Goal: Task Accomplishment & Management: Complete application form

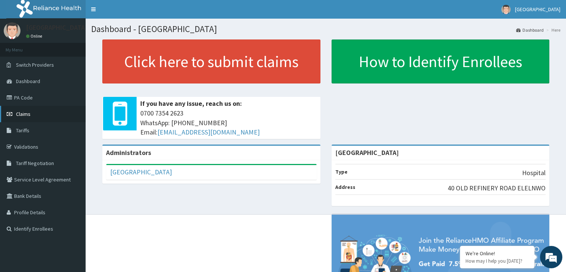
click at [26, 113] on span "Claims" at bounding box center [23, 113] width 15 height 7
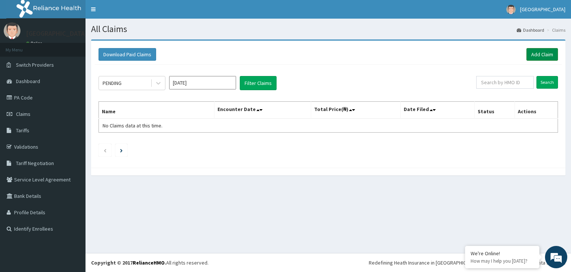
click at [536, 58] on link "Add Claim" at bounding box center [543, 54] width 32 height 13
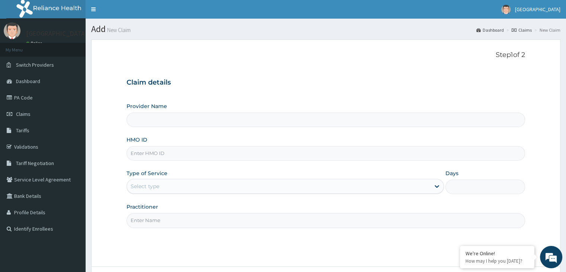
click at [177, 156] on input "HMO ID" at bounding box center [325, 153] width 398 height 15
type input "[GEOGRAPHIC_DATA]"
type input "EDE/10024/D"
click at [308, 187] on div "Select type" at bounding box center [278, 186] width 303 height 12
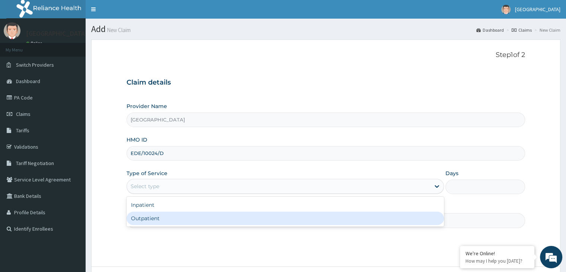
click at [186, 215] on div "Outpatient" at bounding box center [284, 217] width 317 height 13
type input "1"
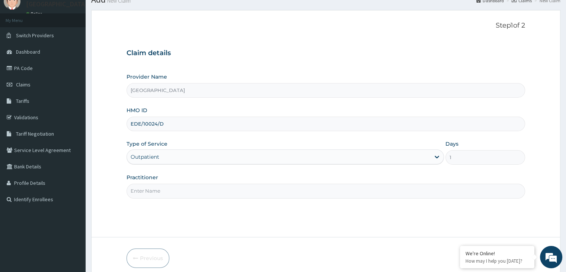
scroll to position [37, 0]
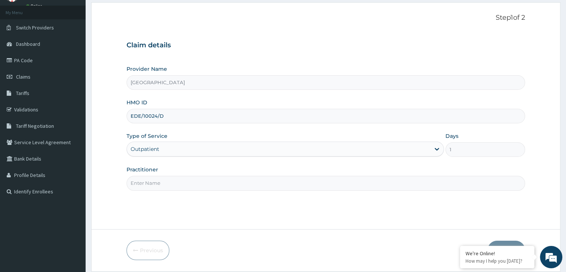
click at [222, 188] on input "Practitioner" at bounding box center [325, 183] width 398 height 15
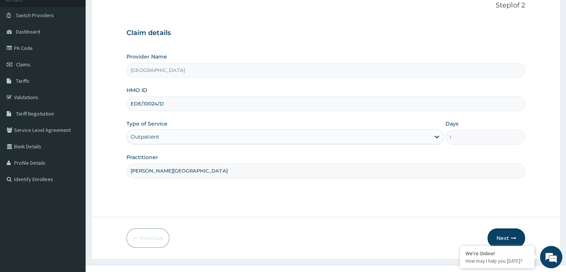
scroll to position [61, 0]
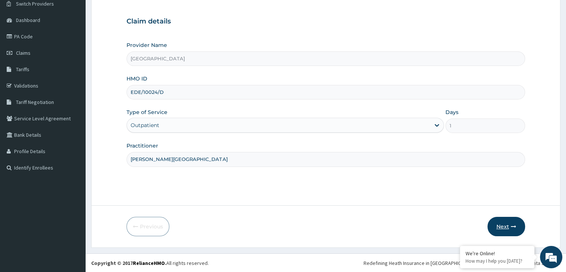
type input "DR. ARUKWE"
click at [500, 228] on button "Next" at bounding box center [506, 226] width 38 height 19
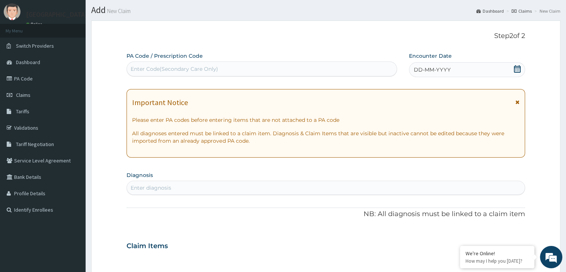
scroll to position [0, 0]
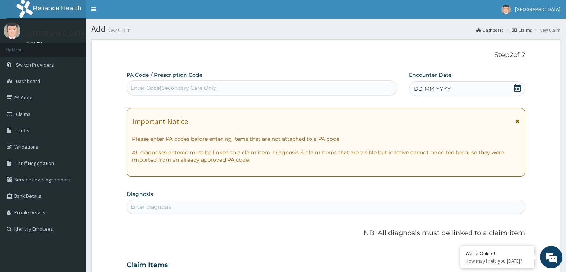
click at [517, 90] on icon at bounding box center [516, 87] width 7 height 7
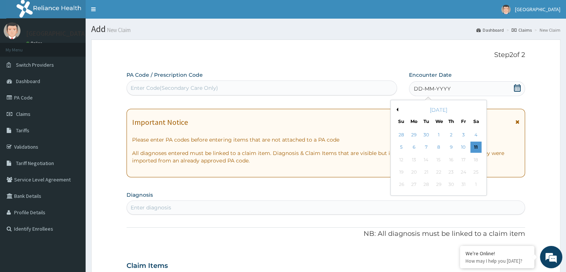
click at [396, 109] on button "Previous Month" at bounding box center [396, 110] width 4 height 4
click at [425, 164] on div "16" at bounding box center [425, 159] width 11 height 11
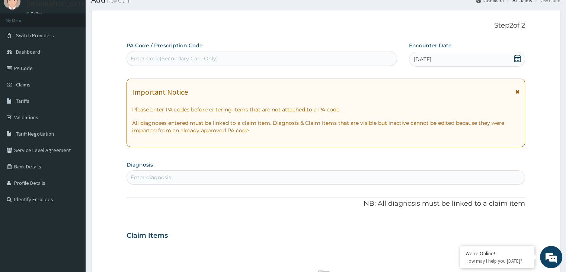
scroll to position [74, 0]
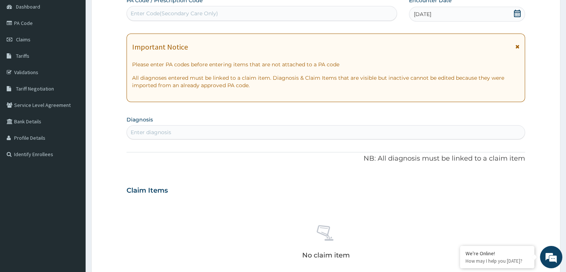
click at [202, 134] on div "Enter diagnosis" at bounding box center [325, 132] width 397 height 12
type input "MALARIA"
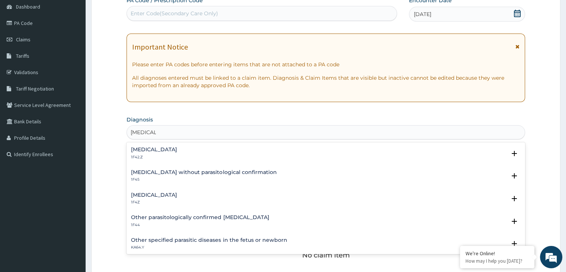
scroll to position [37, 0]
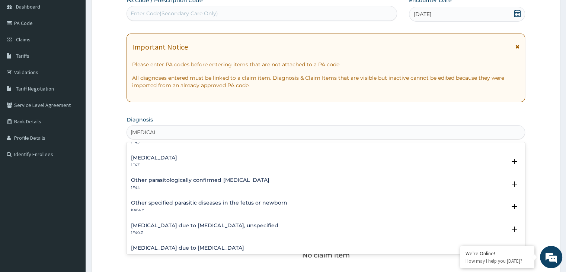
click at [173, 163] on p "1F4Z" at bounding box center [154, 164] width 46 height 5
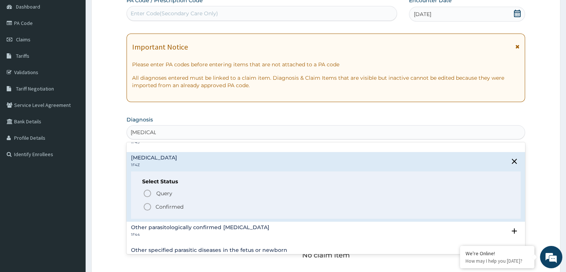
click at [148, 206] on icon "status option filled" at bounding box center [147, 206] width 9 height 9
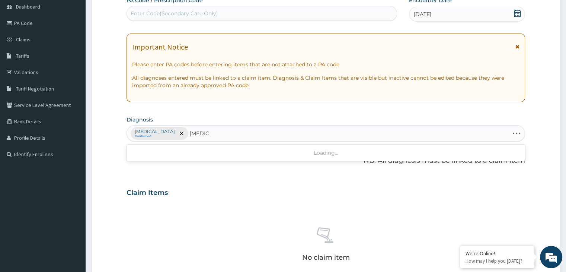
type input "SEPSI"
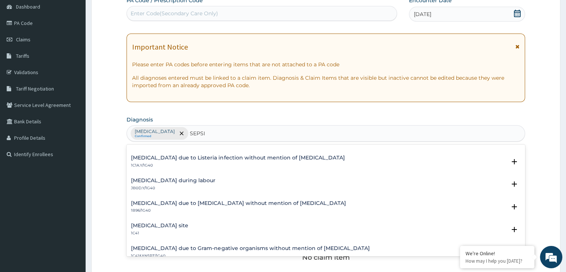
scroll to position [186, 0]
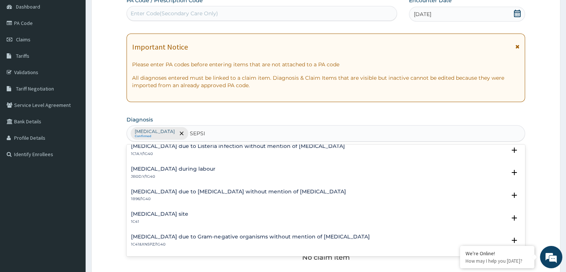
click at [176, 215] on h4 "Bacterial infection of unspecified site" at bounding box center [159, 214] width 57 height 6
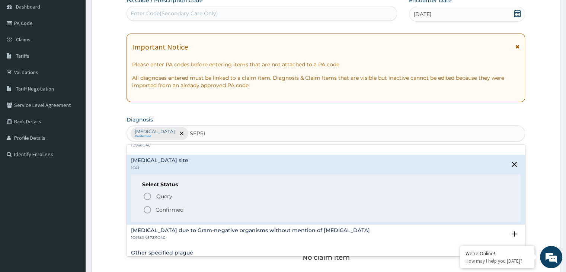
scroll to position [260, 0]
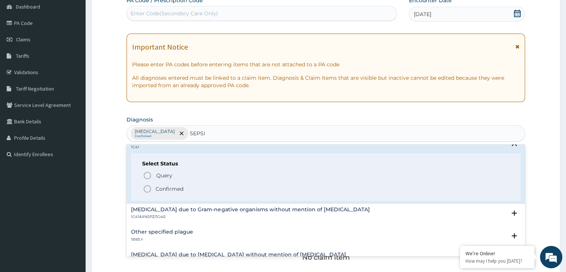
click at [148, 191] on icon "status option filled" at bounding box center [147, 188] width 9 height 9
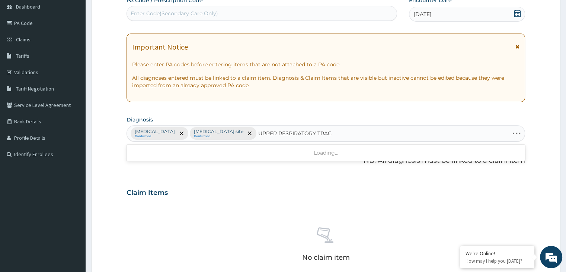
type input "UPPER RESPIRATORY TRACT"
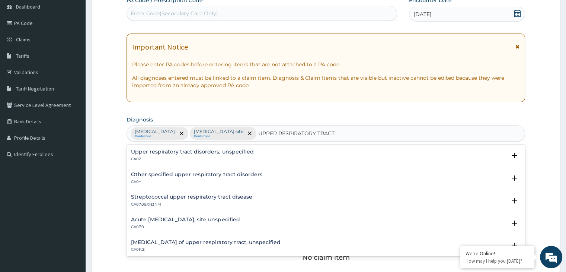
click at [203, 215] on div "Acute upper respiratory infection, site unspecified CA07.0 Select Status Query …" at bounding box center [325, 225] width 398 height 23
click at [196, 220] on h4 "Acute upper respiratory infection, site unspecified" at bounding box center [185, 220] width 109 height 6
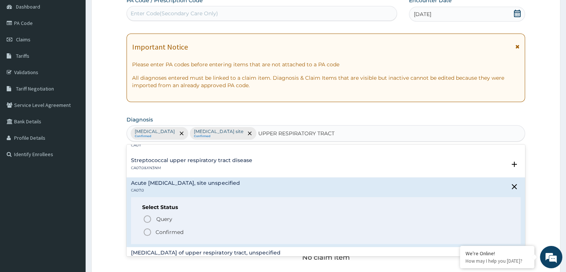
scroll to position [74, 0]
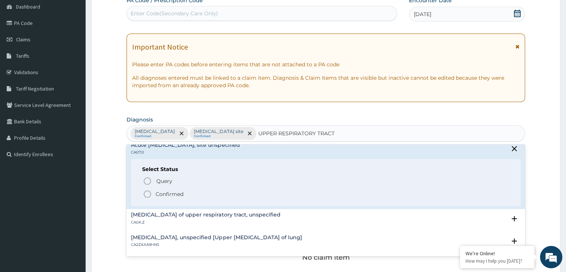
click at [147, 194] on icon "status option filled" at bounding box center [147, 193] width 9 height 9
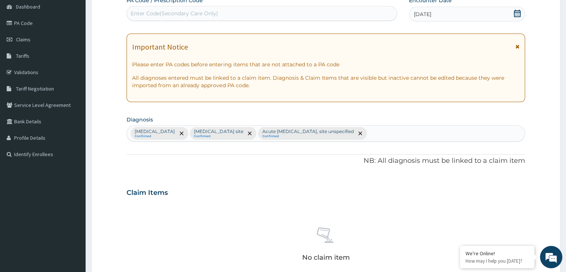
scroll to position [223, 0]
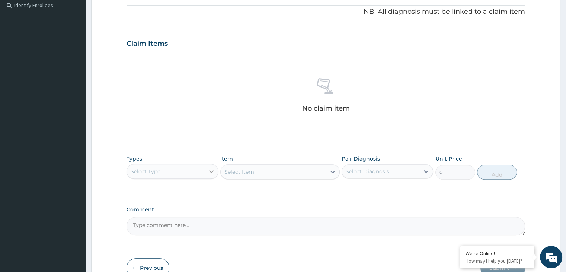
click at [211, 173] on icon at bounding box center [211, 170] width 7 height 7
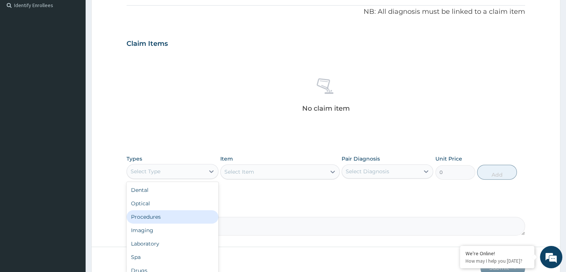
click at [152, 216] on div "Procedures" at bounding box center [172, 216] width 92 height 13
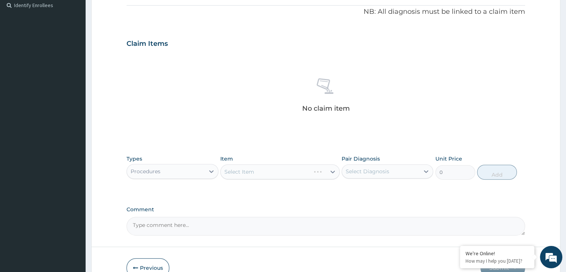
click at [292, 172] on div "Select Item" at bounding box center [279, 171] width 119 height 15
click at [275, 172] on div "Select Item" at bounding box center [273, 172] width 105 height 12
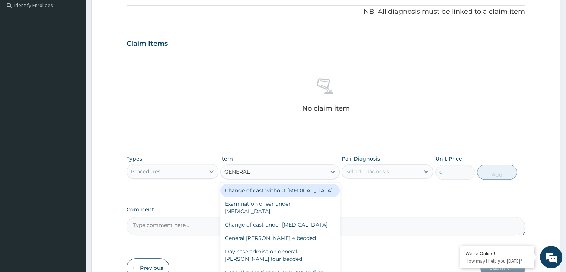
type input "GENERAL P"
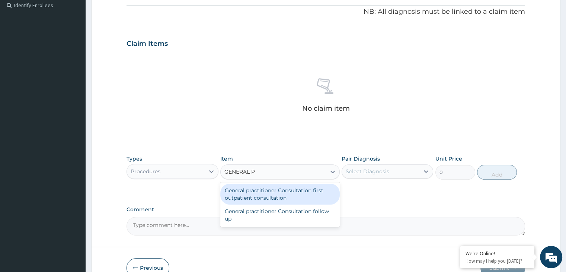
click at [295, 201] on div "General practitioner Consultation first outpatient consultation" at bounding box center [279, 193] width 119 height 21
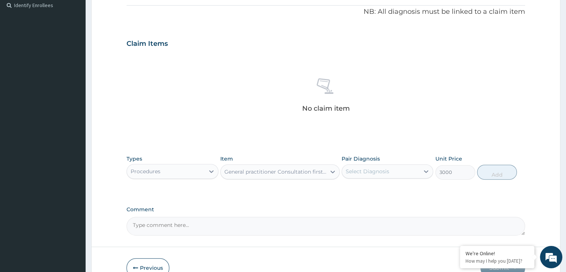
type input "3000"
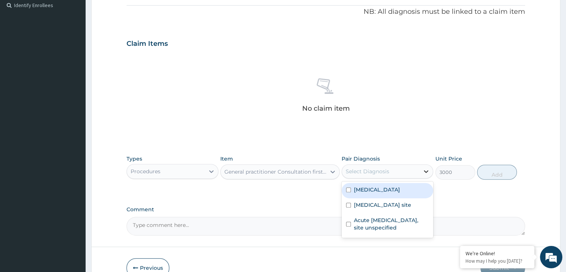
click at [427, 169] on icon at bounding box center [425, 170] width 7 height 7
drag, startPoint x: 382, startPoint y: 190, endPoint x: 382, endPoint y: 199, distance: 8.2
click at [382, 191] on label "Malaria, unspecified" at bounding box center [377, 189] width 46 height 7
checkbox input "true"
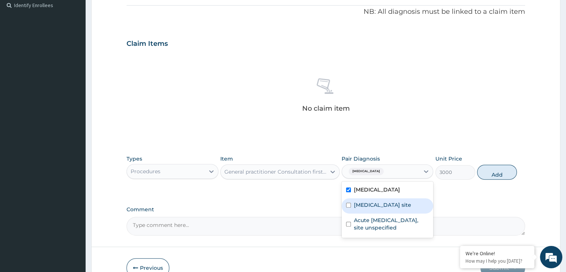
click at [381, 203] on label "Bacterial infection of unspecified site" at bounding box center [382, 204] width 57 height 7
checkbox input "true"
click at [492, 169] on button "Add" at bounding box center [497, 171] width 40 height 15
type input "0"
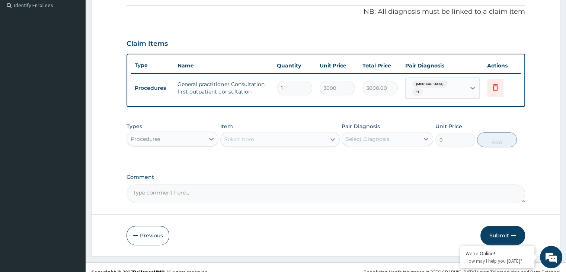
scroll to position [231, 0]
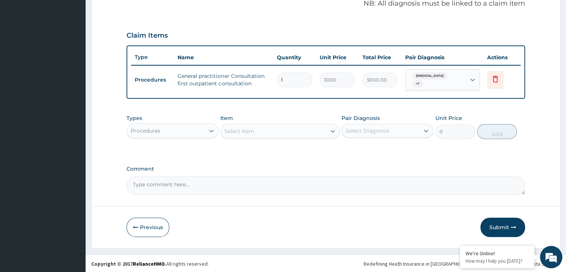
click at [199, 130] on div "Procedures" at bounding box center [165, 131] width 77 height 12
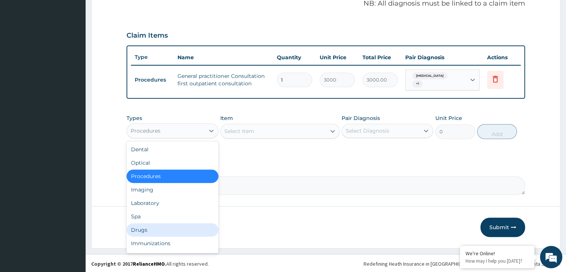
click at [145, 231] on div "Drugs" at bounding box center [172, 229] width 92 height 13
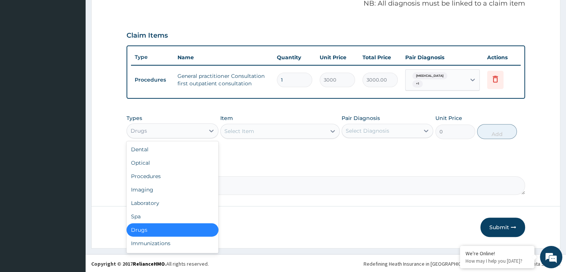
click at [193, 130] on div "Drugs" at bounding box center [165, 131] width 77 height 12
click at [150, 200] on div "Laboratory" at bounding box center [172, 202] width 92 height 13
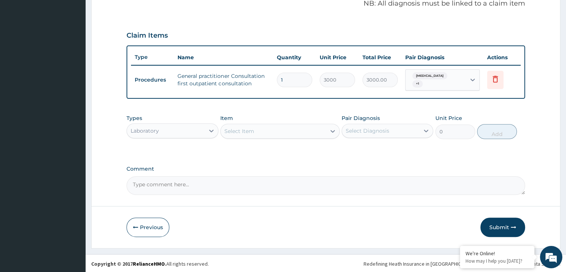
click at [287, 130] on div "Select Item" at bounding box center [273, 131] width 105 height 12
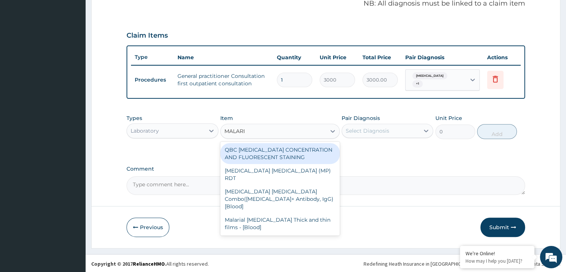
type input "MALARIA"
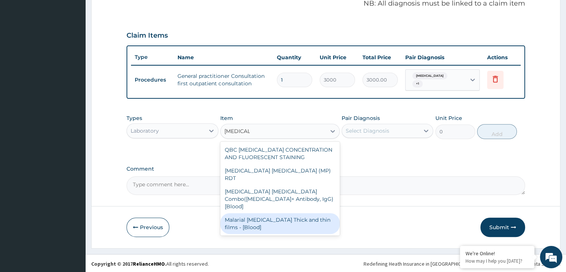
click at [274, 213] on div "Malarial Parasite Thick and thin films - [Blood]" at bounding box center [279, 223] width 119 height 21
type input "1500"
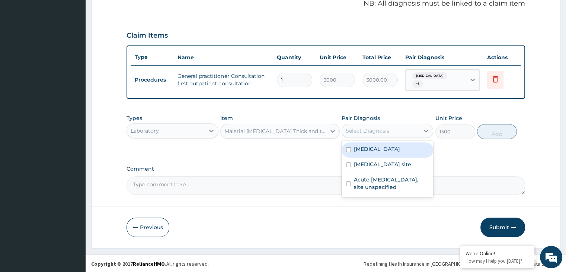
click at [405, 128] on div "Select Diagnosis" at bounding box center [380, 131] width 77 height 12
drag, startPoint x: 387, startPoint y: 147, endPoint x: 453, endPoint y: 145, distance: 65.9
click at [388, 147] on label "Malaria, unspecified" at bounding box center [377, 148] width 46 height 7
checkbox input "true"
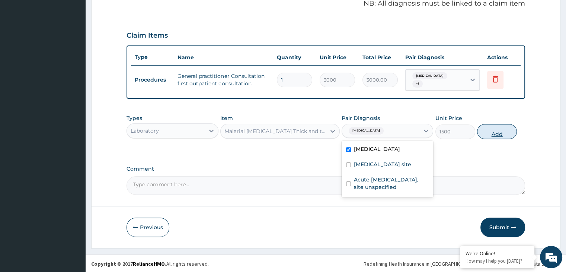
click at [501, 131] on button "Add" at bounding box center [497, 131] width 40 height 15
type input "0"
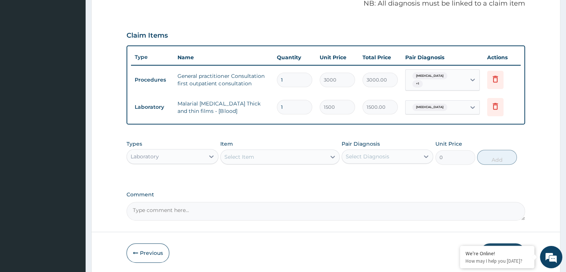
click at [261, 157] on div "Select Item" at bounding box center [273, 157] width 105 height 12
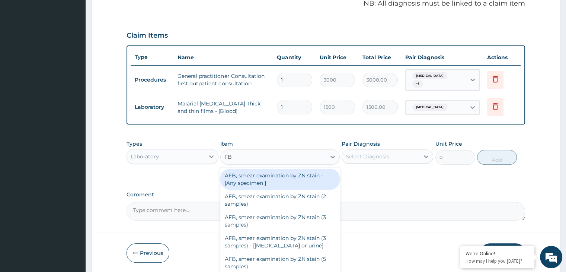
type input "FBC"
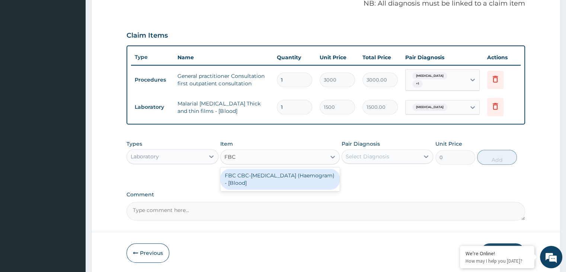
drag, startPoint x: 258, startPoint y: 177, endPoint x: 384, endPoint y: 179, distance: 125.4
click at [262, 177] on div "FBC CBC-Complete Blood Count (Haemogram) - [Blood]" at bounding box center [279, 179] width 119 height 21
type input "3000"
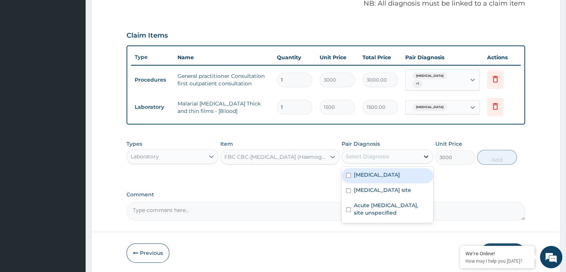
click at [420, 159] on div at bounding box center [425, 156] width 13 height 13
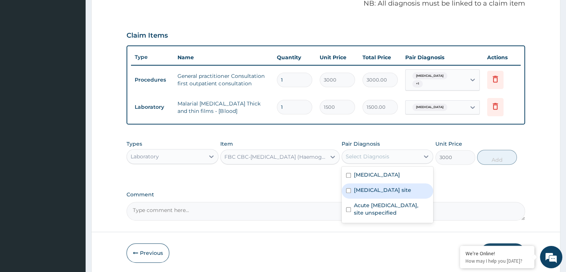
click at [386, 193] on label "Bacterial infection of unspecified site" at bounding box center [382, 189] width 57 height 7
checkbox input "true"
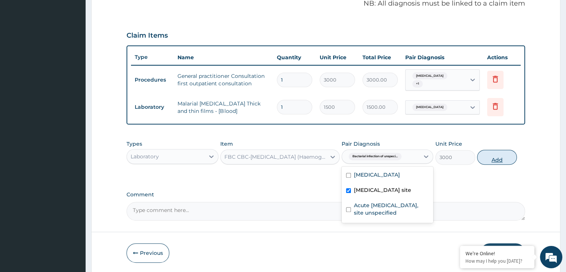
click at [492, 160] on button "Add" at bounding box center [497, 157] width 40 height 15
type input "0"
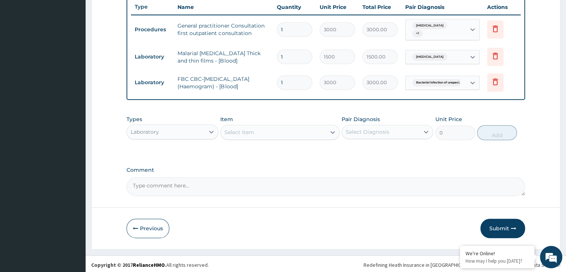
scroll to position [283, 0]
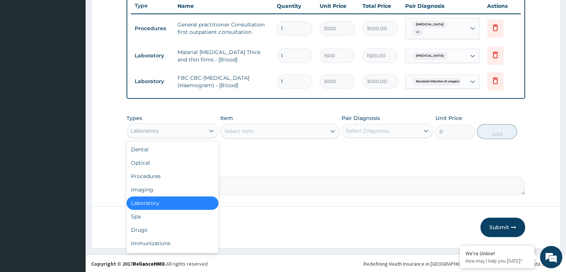
click at [203, 135] on div "Laboratory" at bounding box center [165, 131] width 77 height 12
click at [147, 231] on div "Drugs" at bounding box center [172, 229] width 92 height 13
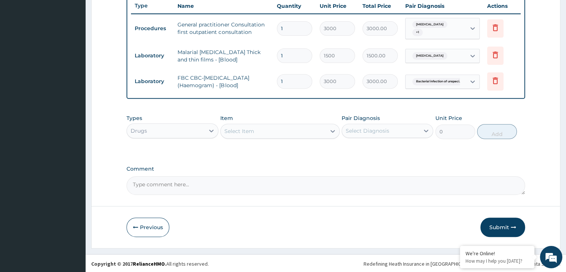
click at [299, 130] on div "Select Item" at bounding box center [273, 131] width 105 height 12
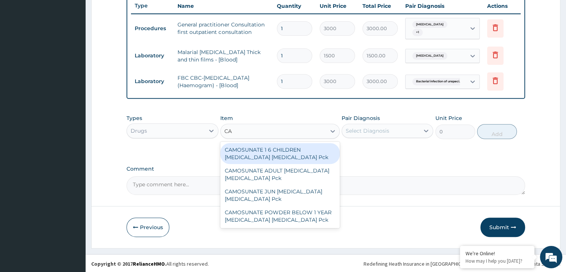
type input "C"
type input "20/120"
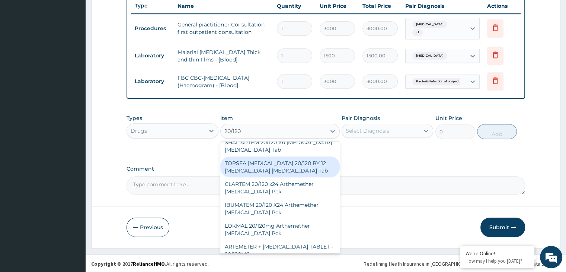
scroll to position [371, 0]
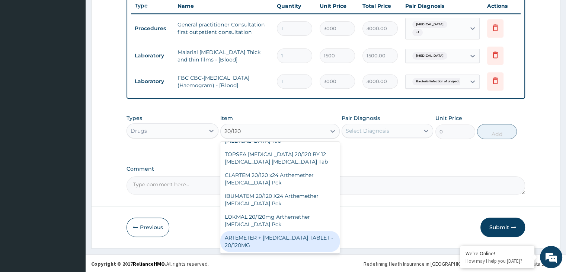
click at [276, 246] on div "ARTEMETER + LUMEFANTRINE TABLET - 20/120MG" at bounding box center [279, 241] width 119 height 21
type input "75"
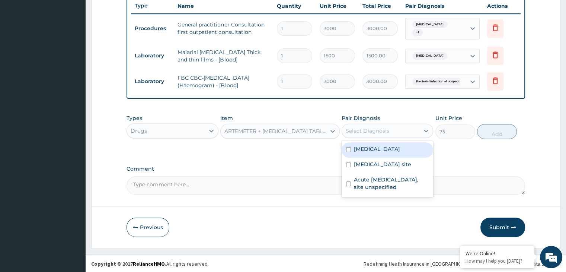
click at [418, 128] on div "Select Diagnosis" at bounding box center [380, 131] width 77 height 12
click at [380, 150] on label "Malaria, unspecified" at bounding box center [377, 148] width 46 height 7
checkbox input "true"
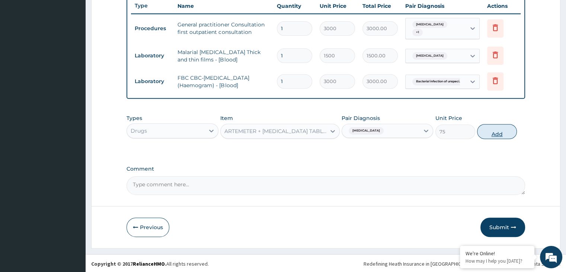
click at [493, 129] on button "Add" at bounding box center [497, 131] width 40 height 15
type input "0"
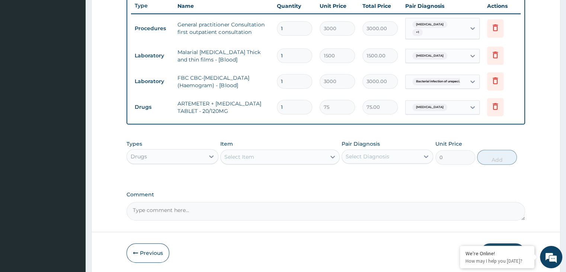
click at [274, 152] on div "Select Item" at bounding box center [273, 157] width 105 height 12
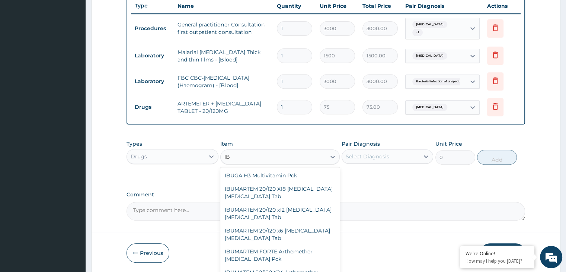
type input "I"
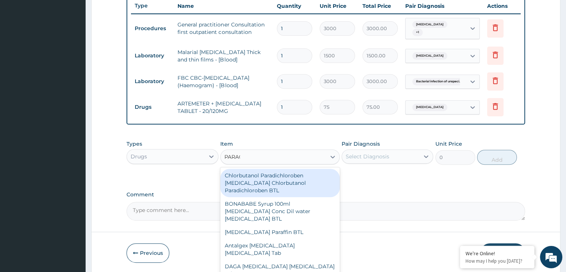
type input "PARACE"
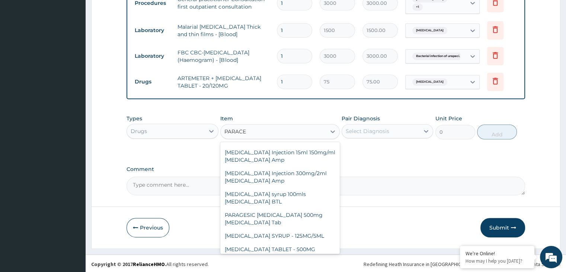
scroll to position [301, 0]
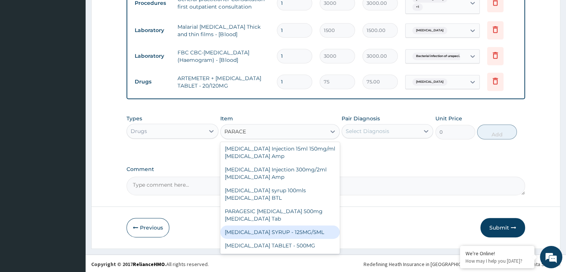
click at [291, 237] on div "PARACETAMOL SYRUP - 125MG/5ML" at bounding box center [279, 231] width 119 height 13
type input "900"
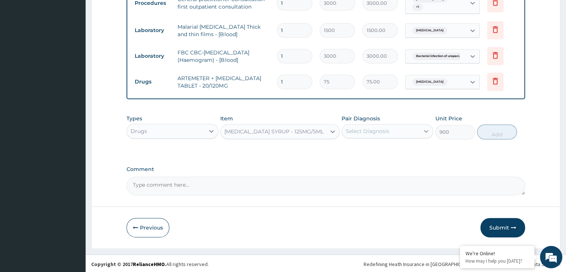
click at [423, 132] on icon at bounding box center [425, 130] width 7 height 7
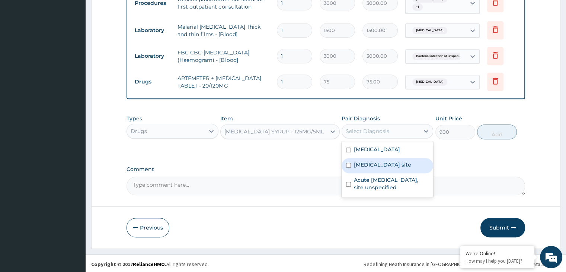
click at [386, 163] on label "Bacterial infection of unspecified site" at bounding box center [382, 164] width 57 height 7
checkbox input "true"
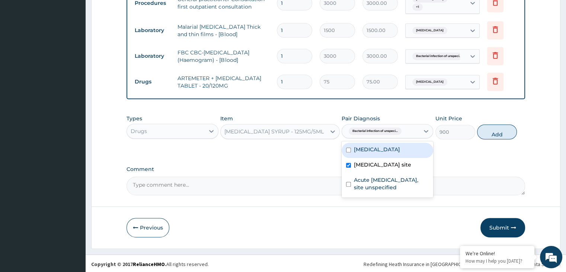
click at [386, 148] on label "Malaria, unspecified" at bounding box center [377, 148] width 46 height 7
checkbox input "true"
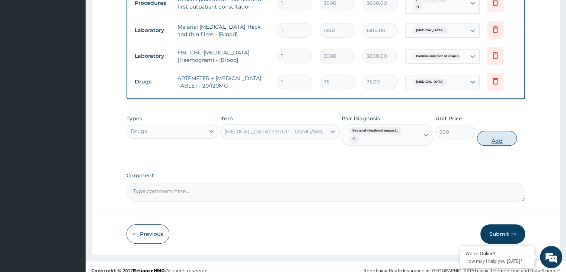
click at [497, 139] on button "Add" at bounding box center [497, 138] width 40 height 15
type input "0"
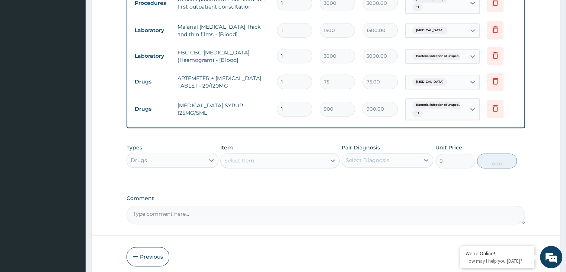
click at [269, 162] on div "Select Item" at bounding box center [273, 160] width 105 height 12
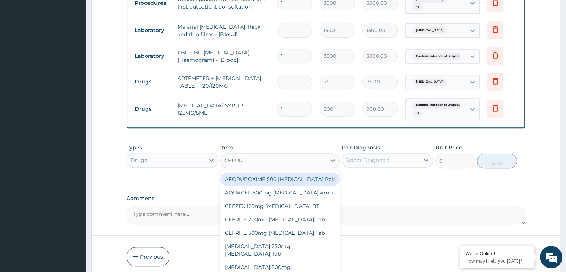
type input "CEFURO"
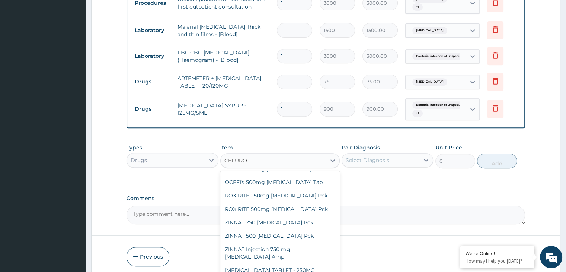
scroll to position [216, 0]
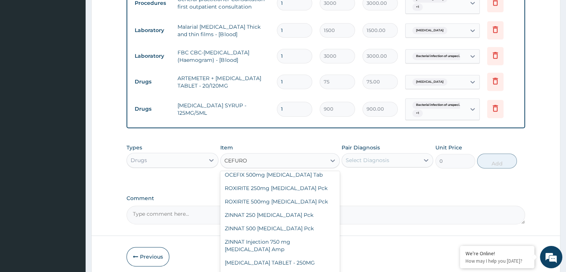
type input "3000"
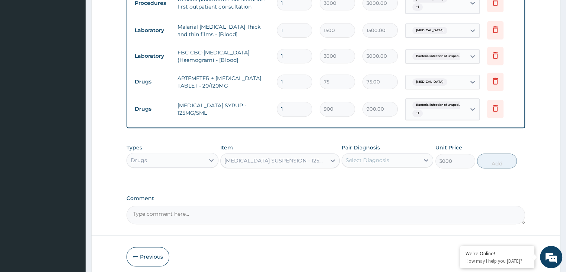
click at [417, 156] on div "Select Diagnosis" at bounding box center [380, 160] width 77 height 12
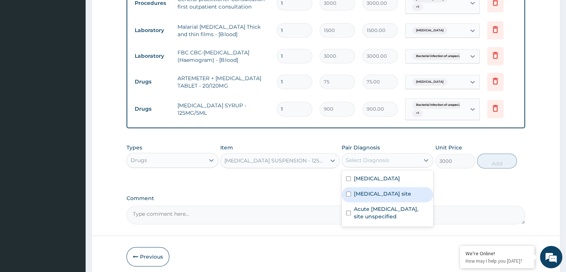
click at [389, 193] on label "Bacterial infection of unspecified site" at bounding box center [382, 193] width 57 height 7
checkbox input "true"
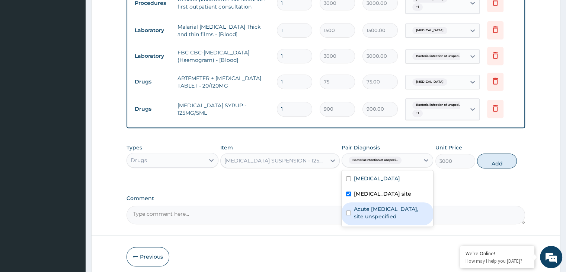
click at [383, 218] on label "Acute upper respiratory infection, site unspecified" at bounding box center [391, 212] width 75 height 15
checkbox input "true"
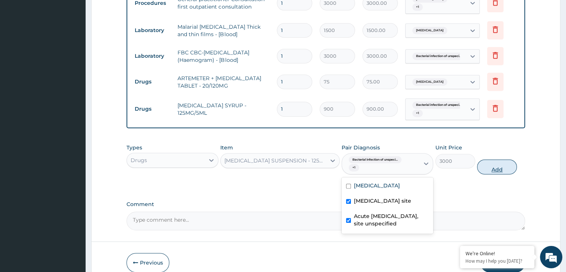
click at [493, 169] on button "Add" at bounding box center [497, 166] width 40 height 15
type input "0"
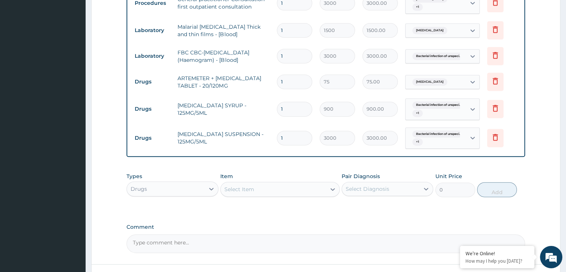
click at [290, 187] on div "Select Item" at bounding box center [273, 189] width 105 height 12
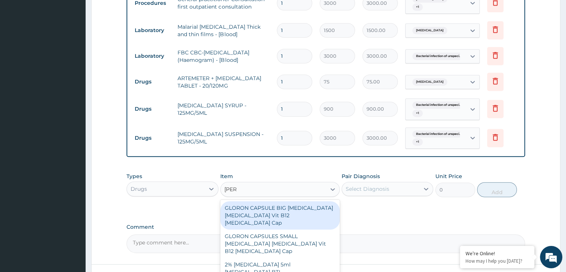
type input "LORAT"
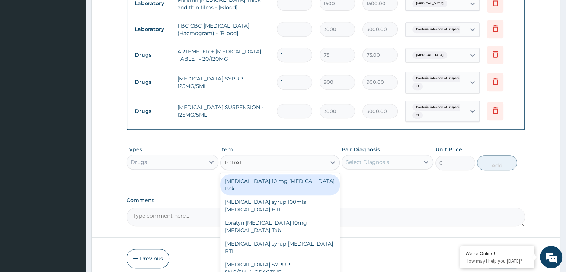
scroll to position [366, 0]
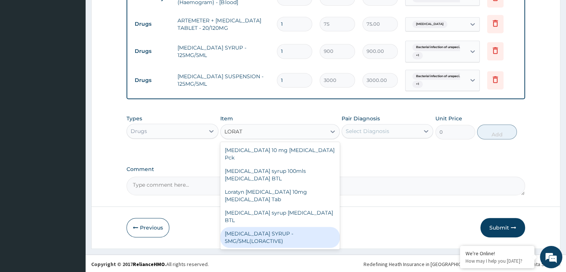
click at [295, 227] on div "LORATADINE SYRUP - 5MG/5ML(LORACTIVE)" at bounding box center [279, 237] width 119 height 21
type input "1000"
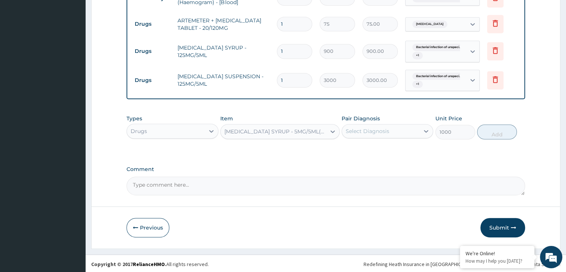
click at [405, 129] on div "Select Diagnosis" at bounding box center [380, 131] width 77 height 12
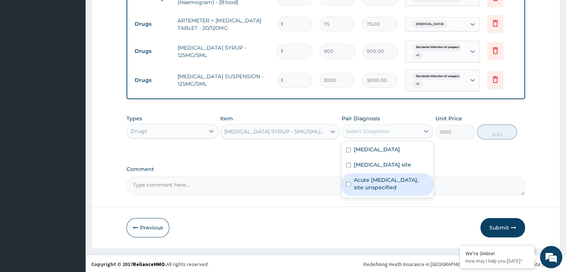
drag, startPoint x: 394, startPoint y: 187, endPoint x: 403, endPoint y: 184, distance: 9.9
click at [395, 187] on label "Acute upper respiratory infection, site unspecified" at bounding box center [391, 183] width 75 height 15
checkbox input "true"
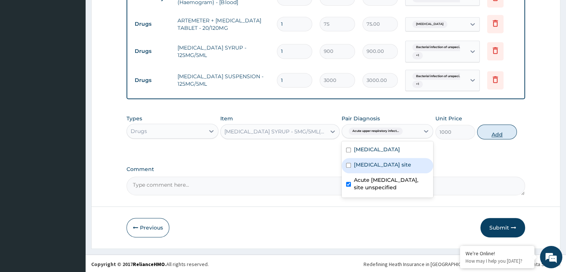
click at [495, 128] on button "Add" at bounding box center [497, 131] width 40 height 15
type input "0"
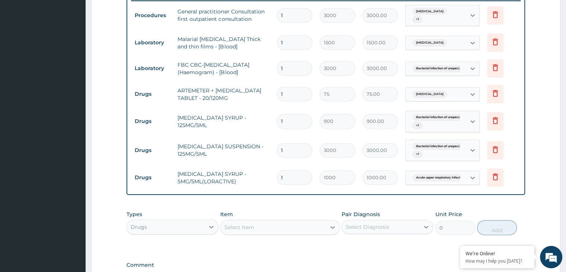
scroll to position [291, 0]
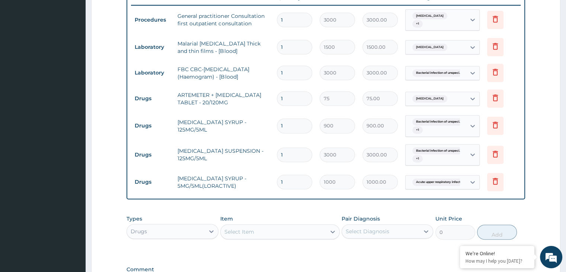
drag, startPoint x: 288, startPoint y: 98, endPoint x: 278, endPoint y: 99, distance: 10.1
click at [278, 99] on input "1" at bounding box center [294, 98] width 35 height 15
type input "6"
type input "450.00"
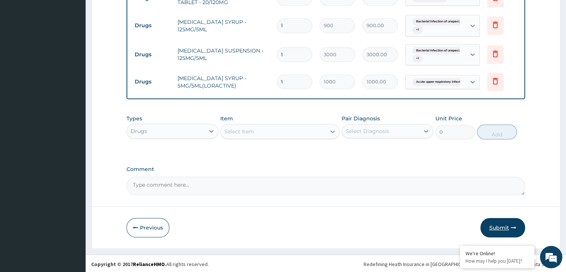
type input "6"
click at [505, 229] on button "Submit" at bounding box center [502, 227] width 45 height 19
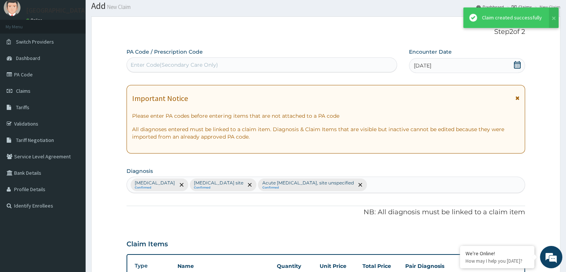
scroll to position [391, 0]
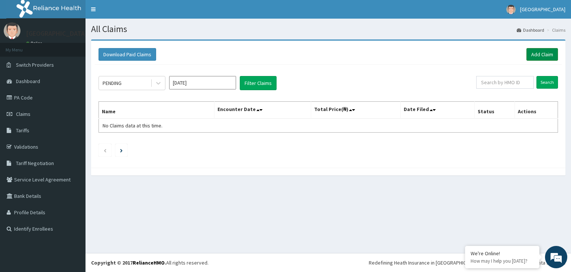
click at [547, 52] on link "Add Claim" at bounding box center [543, 54] width 32 height 13
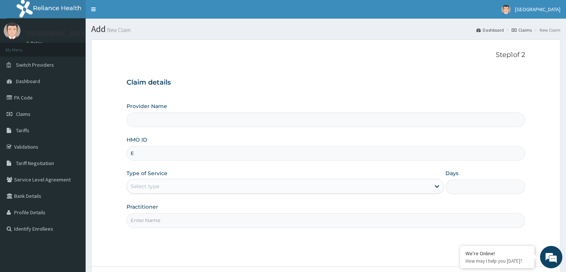
type input "ED"
type input "[GEOGRAPHIC_DATA]"
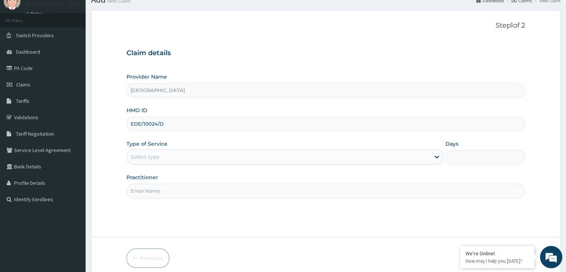
scroll to position [61, 0]
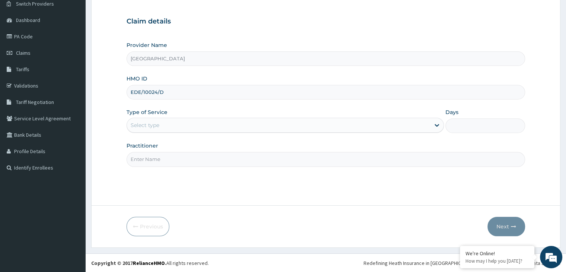
type input "EDE/10024/D"
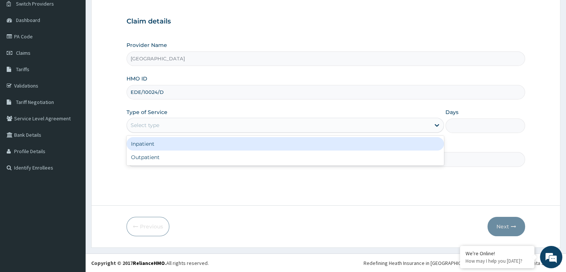
click at [254, 129] on div "Select type" at bounding box center [278, 125] width 303 height 12
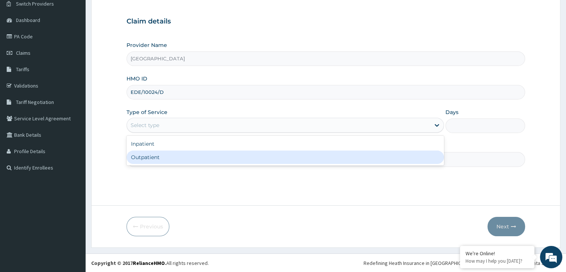
click at [205, 157] on div "Outpatient" at bounding box center [284, 156] width 317 height 13
type input "1"
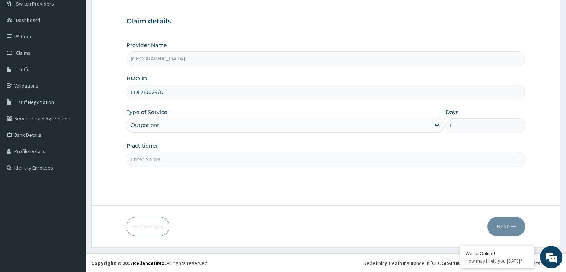
click at [251, 157] on input "Practitioner" at bounding box center [325, 159] width 398 height 15
type input "[PERSON_NAME][GEOGRAPHIC_DATA]"
click at [506, 225] on button "Next" at bounding box center [506, 226] width 38 height 19
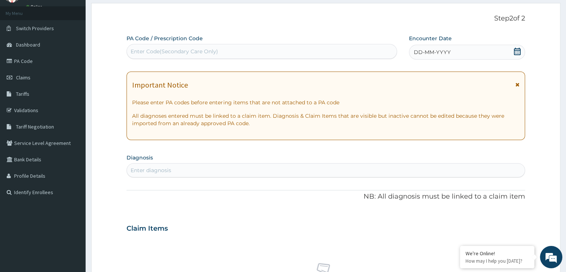
scroll to position [0, 0]
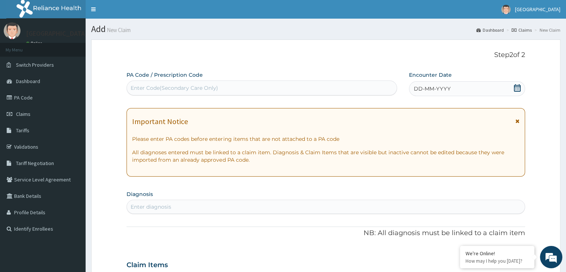
click at [516, 89] on icon at bounding box center [516, 87] width 7 height 7
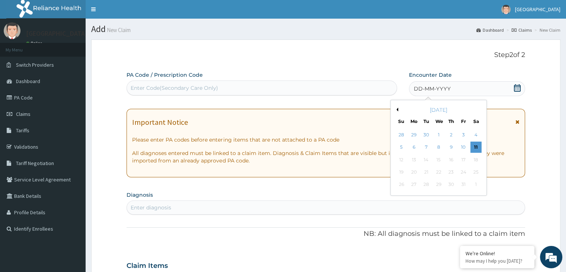
click at [397, 109] on button "Previous Month" at bounding box center [396, 110] width 4 height 4
click at [438, 158] on div "17" at bounding box center [438, 159] width 11 height 11
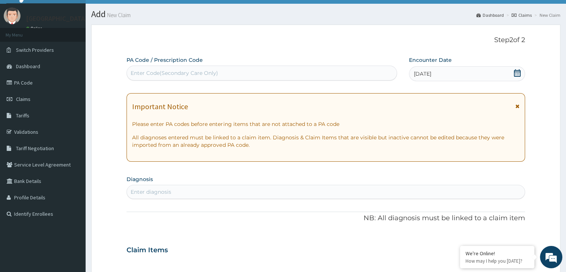
scroll to position [37, 0]
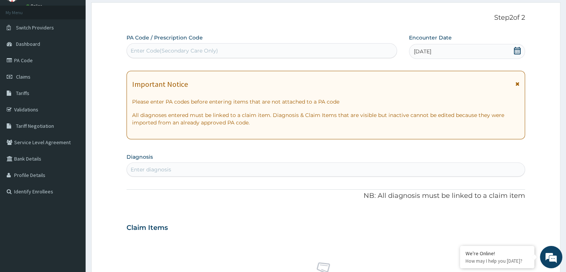
click at [185, 173] on div "Enter diagnosis" at bounding box center [325, 169] width 397 height 12
type input "MALARIA"
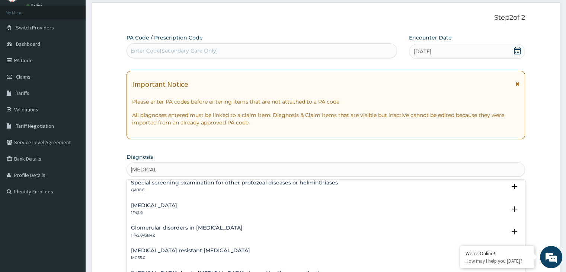
scroll to position [260, 0]
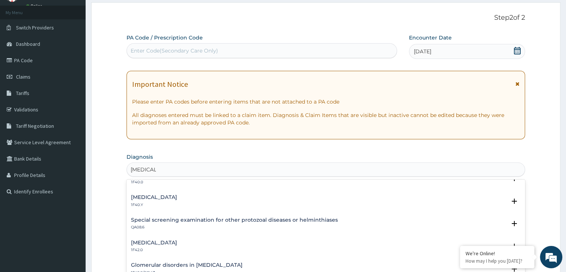
click at [177, 198] on h4 "Other severe and complicated Plasmodium falciparum malaria" at bounding box center [154, 197] width 46 height 6
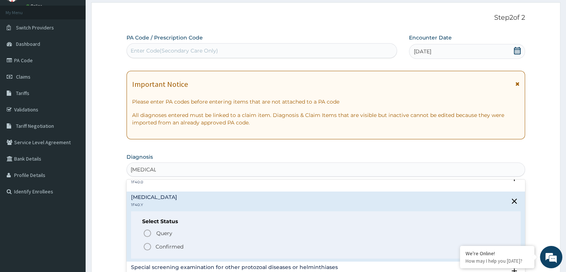
click at [149, 243] on icon "status option filled" at bounding box center [147, 246] width 9 height 9
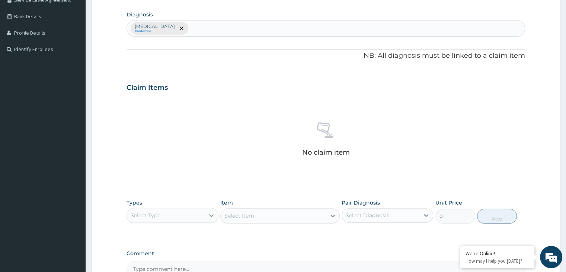
scroll to position [223, 0]
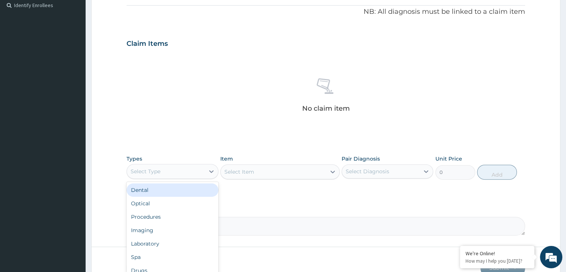
click at [196, 173] on div "Select Type" at bounding box center [165, 171] width 77 height 12
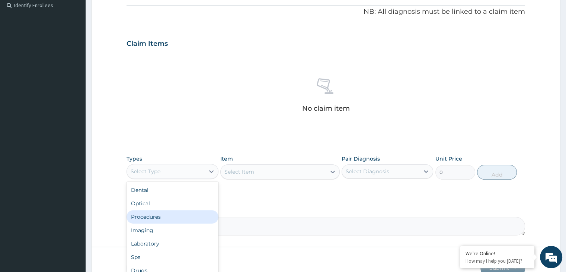
click at [158, 215] on div "Procedures" at bounding box center [172, 216] width 92 height 13
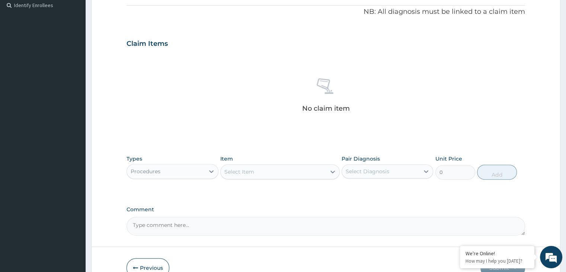
click at [300, 171] on div "Select Item" at bounding box center [273, 172] width 105 height 12
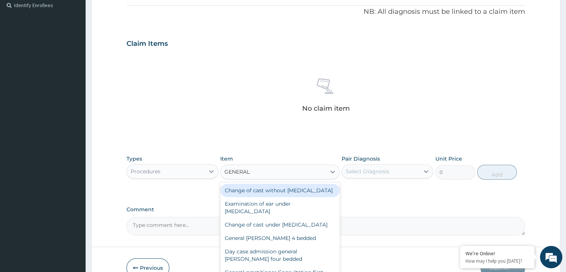
type input "GENERAL P"
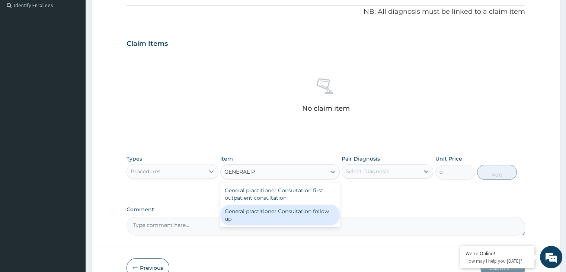
click at [307, 213] on div "General practitioner Consultation follow up" at bounding box center [279, 214] width 119 height 21
type input "2500"
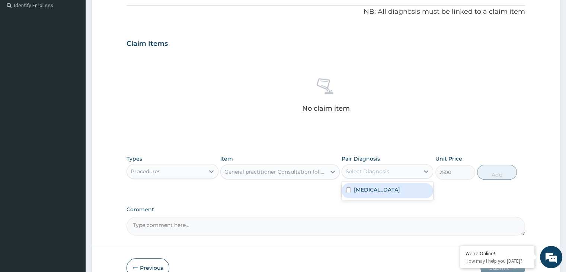
click at [406, 170] on div "Select Diagnosis" at bounding box center [380, 171] width 77 height 12
click at [393, 192] on label "Other severe and complicated Plasmodium falciparum malaria" at bounding box center [377, 189] width 46 height 7
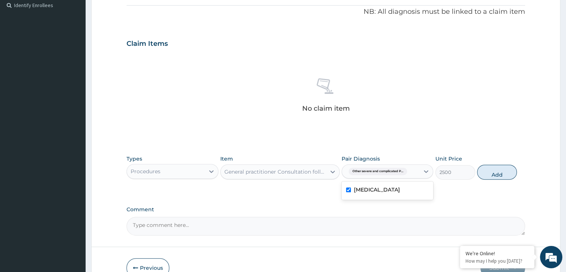
checkbox input "true"
click at [493, 174] on button "Add" at bounding box center [497, 171] width 40 height 15
type input "0"
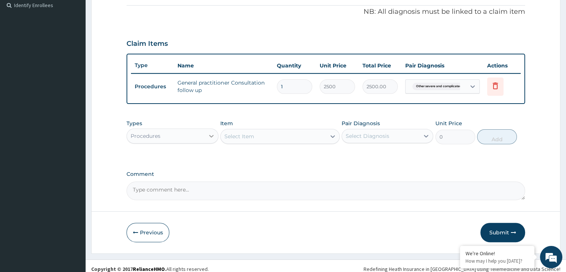
click at [205, 135] on div at bounding box center [211, 135] width 13 height 13
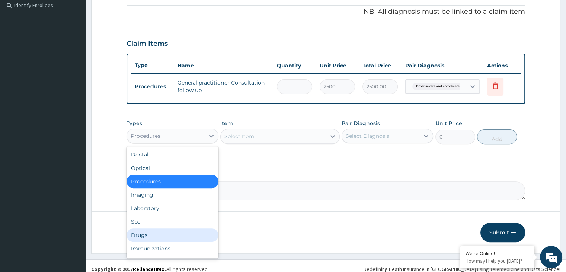
click at [146, 233] on div "Drugs" at bounding box center [172, 234] width 92 height 13
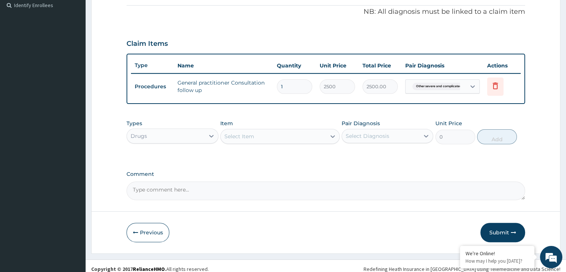
click at [279, 135] on div "Select Item" at bounding box center [273, 136] width 105 height 12
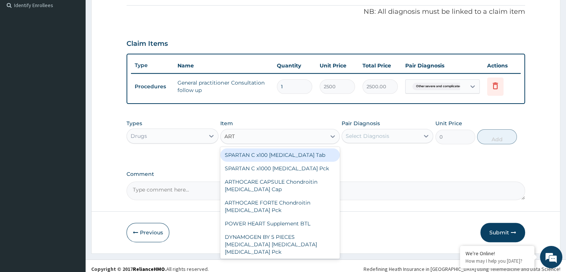
type input "ARTE"
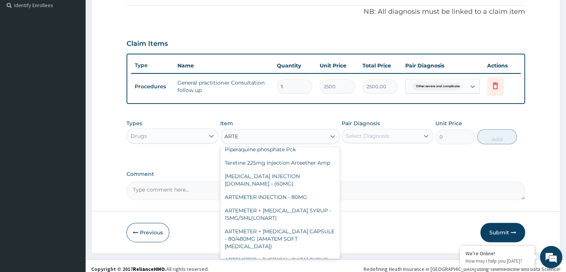
scroll to position [2223, 0]
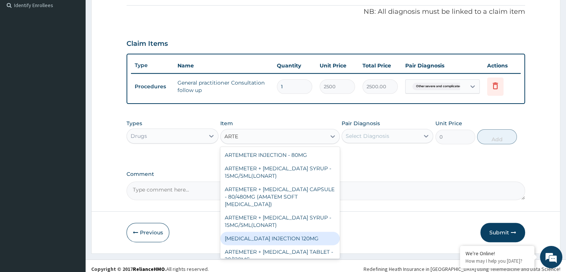
click at [289, 231] on div "ARTESUNATE INJECTION 120MG" at bounding box center [279, 237] width 119 height 13
type input "1200"
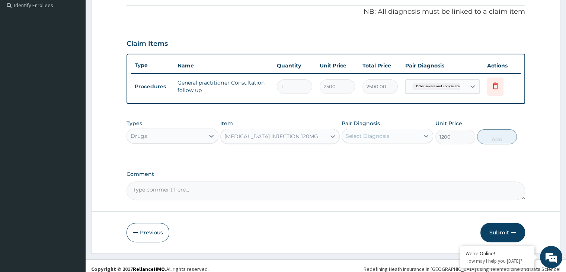
click at [277, 132] on div "ARTESUNATE INJECTION 120MG" at bounding box center [271, 135] width 94 height 7
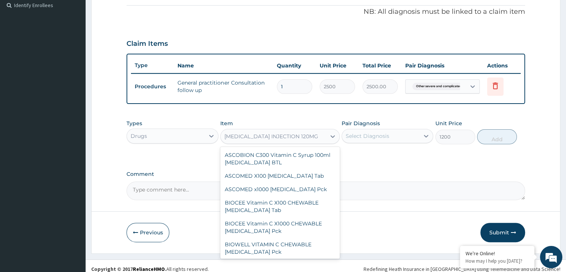
scroll to position [30562, 0]
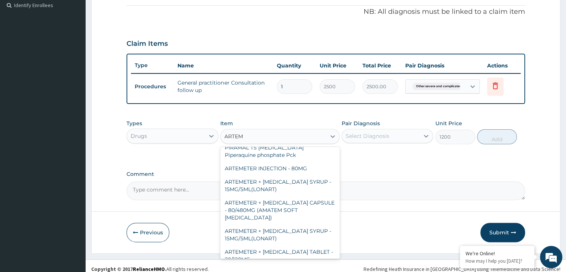
type input "ARTEME"
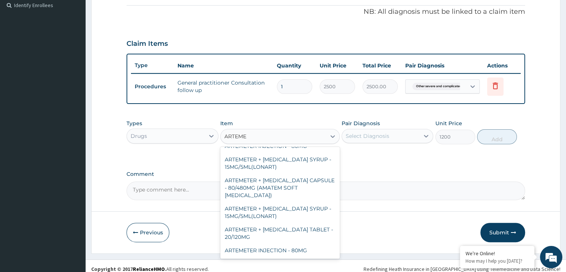
scroll to position [1558, 0]
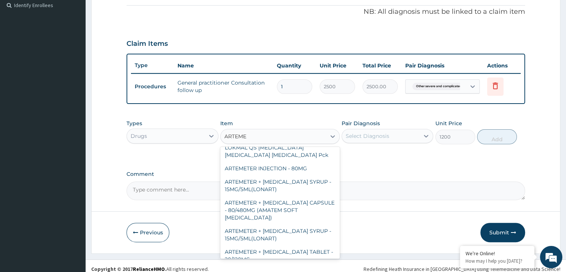
click at [280, 266] on div "ARTEMETER INJECTION - 80MG" at bounding box center [279, 272] width 119 height 13
type input "500"
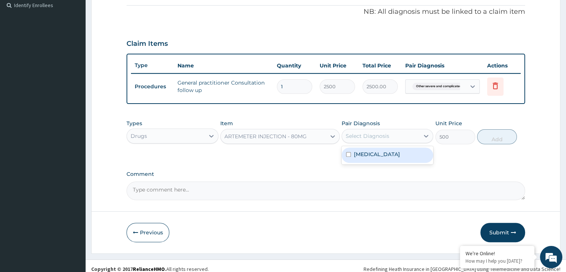
click at [418, 136] on div "Select Diagnosis" at bounding box center [380, 136] width 77 height 12
click at [385, 158] on label "Other severe and complicated Plasmodium falciparum malaria" at bounding box center [377, 153] width 46 height 7
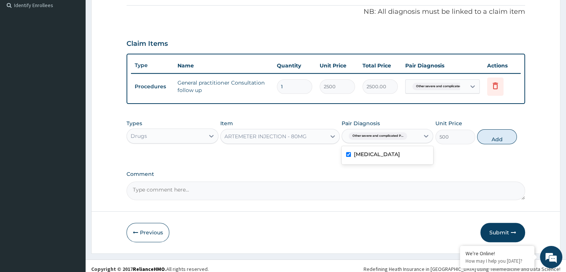
checkbox input "true"
click at [501, 140] on button "Add" at bounding box center [497, 136] width 40 height 15
type input "0"
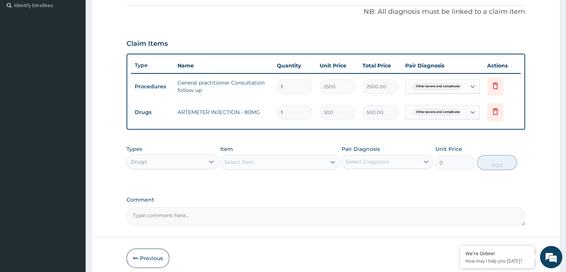
drag, startPoint x: 283, startPoint y: 110, endPoint x: 271, endPoint y: 116, distance: 13.8
click at [271, 116] on tr "Drugs ARTEMETER INJECTION - 80MG 1 500 500.00 Other severe and complicated P...…" at bounding box center [325, 112] width 389 height 26
type input "2"
type input "1000.00"
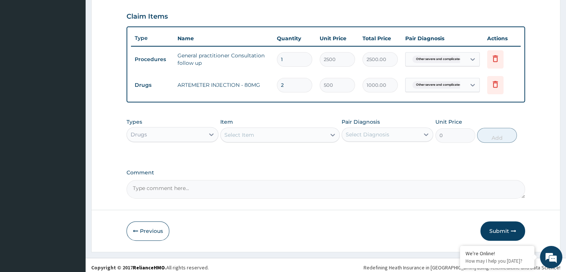
scroll to position [254, 0]
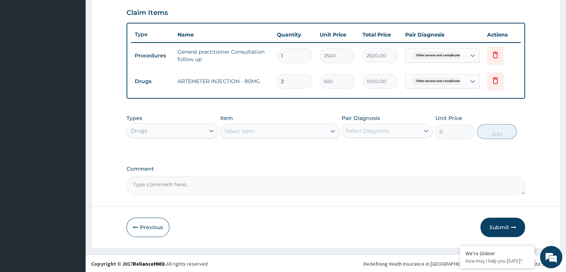
type input "2"
click at [462, 167] on label "Comment" at bounding box center [325, 169] width 398 height 6
click at [462, 176] on textarea "Comment" at bounding box center [325, 185] width 398 height 19
click at [503, 227] on button "Submit" at bounding box center [502, 226] width 45 height 19
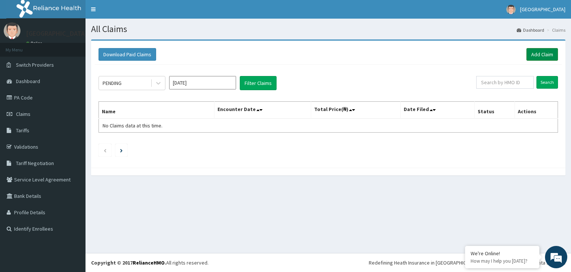
click at [536, 52] on link "Add Claim" at bounding box center [543, 54] width 32 height 13
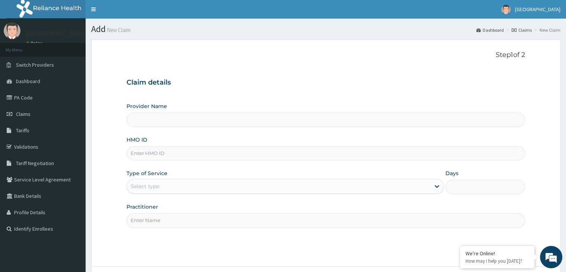
type input "[GEOGRAPHIC_DATA]"
click at [178, 159] on input "HMO ID" at bounding box center [325, 153] width 398 height 15
click at [22, 114] on span "Claims" at bounding box center [23, 113] width 15 height 7
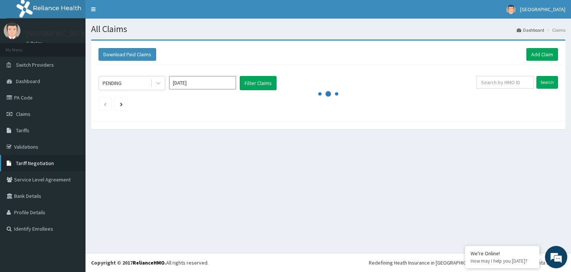
click at [44, 164] on span "Tariff Negotiation" at bounding box center [35, 163] width 38 height 7
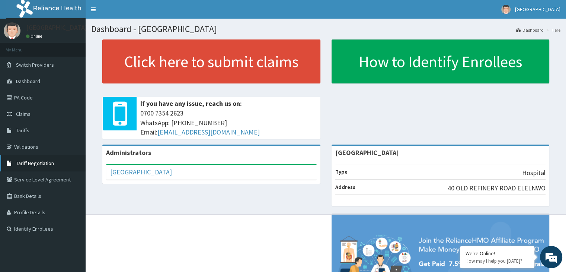
click at [44, 164] on span "Tariff Negotiation" at bounding box center [35, 163] width 38 height 7
